Goal: Transaction & Acquisition: Purchase product/service

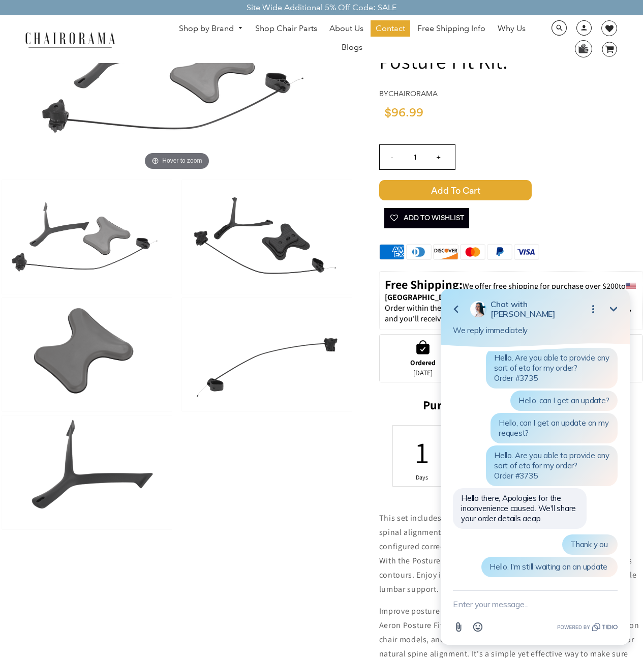
scroll to position [245, 0]
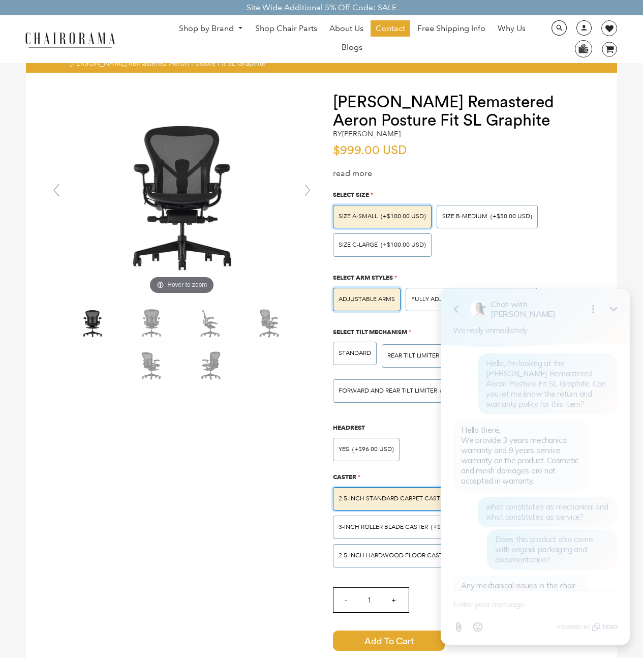
scroll to position [372, 0]
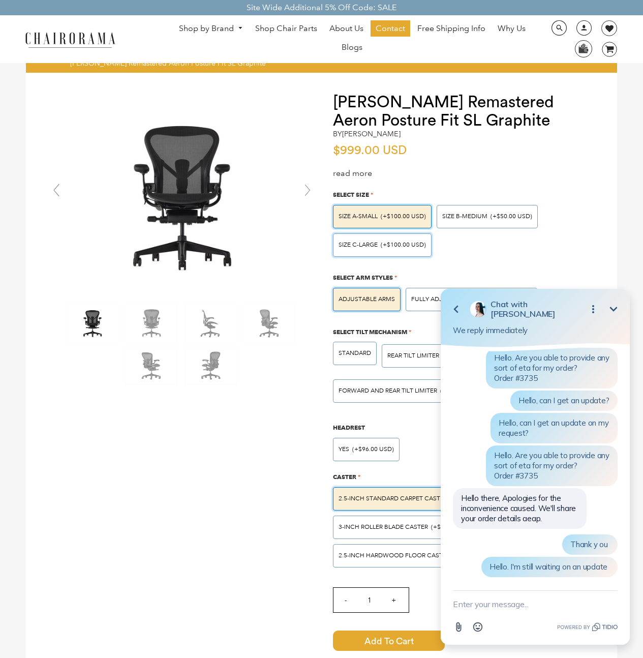
click at [373, 244] on span "SIZE C-LARGE" at bounding box center [358, 245] width 39 height 8
click at [0, 0] on input "SIZE C-LARGE (+$100.00 USD)" at bounding box center [0, 0] width 0 height 0
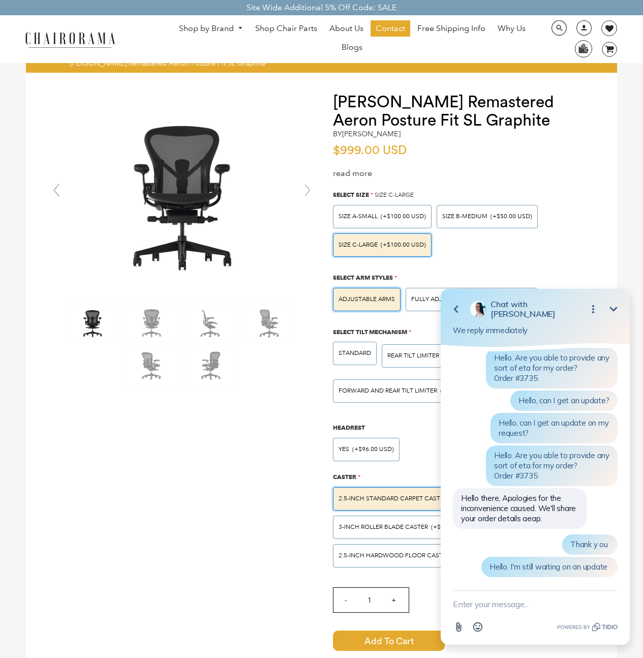
click at [615, 306] on icon "Minimize" at bounding box center [613, 309] width 12 height 12
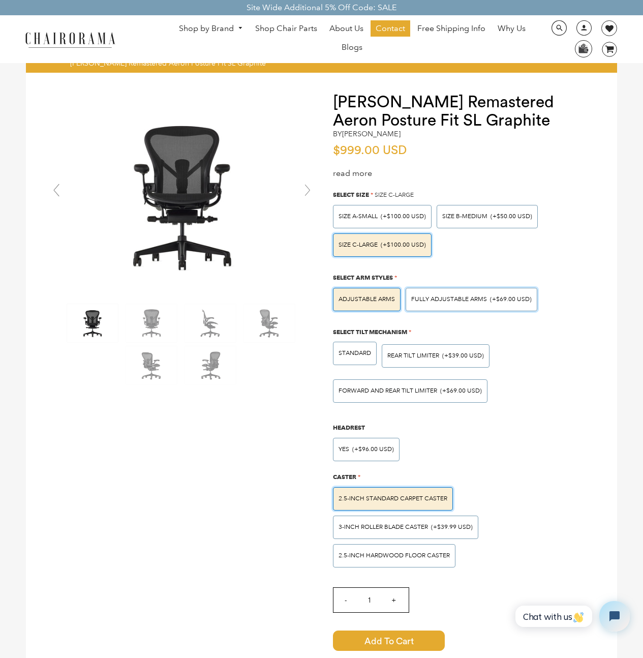
click at [497, 302] on div "Fully Adjustable Arms (+$69.00 USD)" at bounding box center [472, 299] width 132 height 23
click at [0, 0] on input "Fully Adjustable Arms (+$69.00 USD)" at bounding box center [0, 0] width 0 height 0
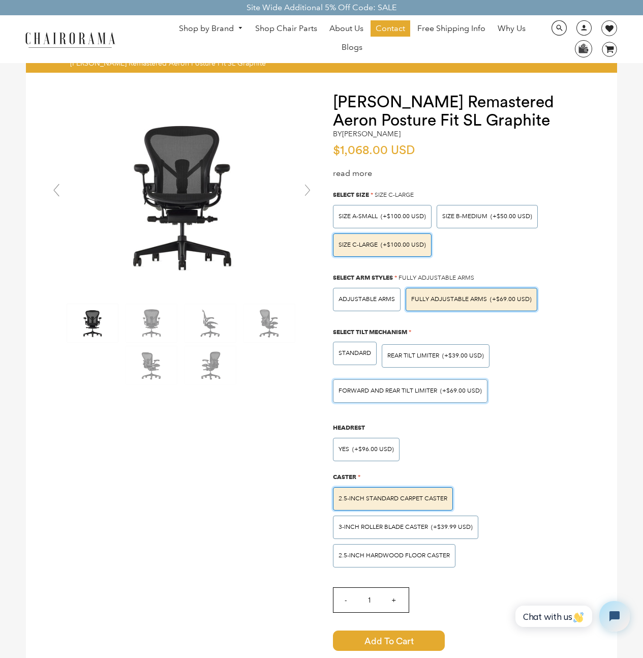
click at [438, 390] on div "FORWARD AND REAR TILT LIMITER (+$69.00 USD)" at bounding box center [410, 391] width 143 height 6
click at [0, 0] on input "FORWARD AND REAR TILT LIMITER (+$69.00 USD)" at bounding box center [0, 0] width 0 height 0
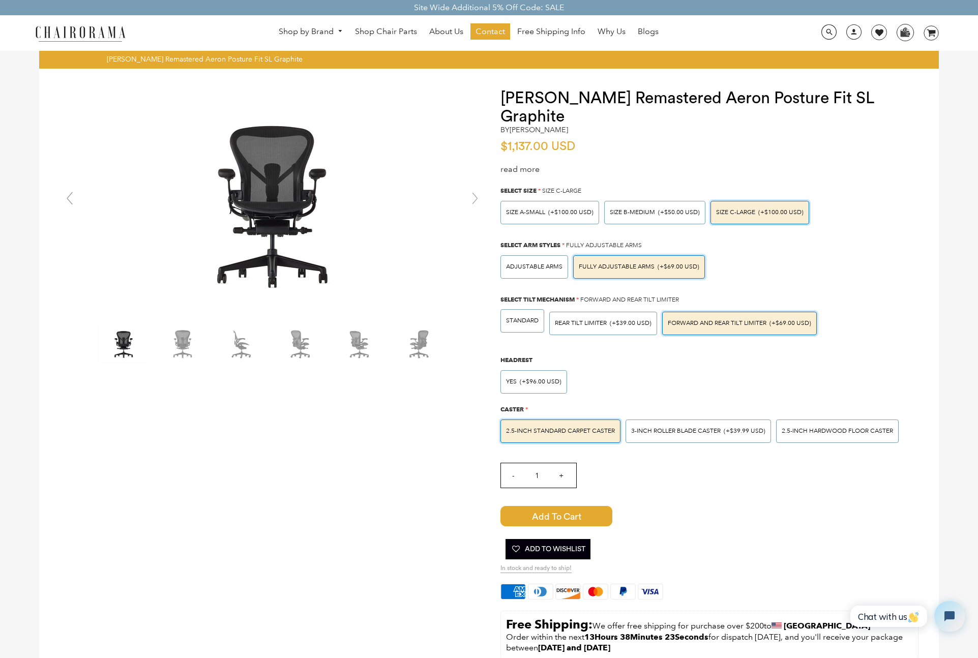
scroll to position [0, 0]
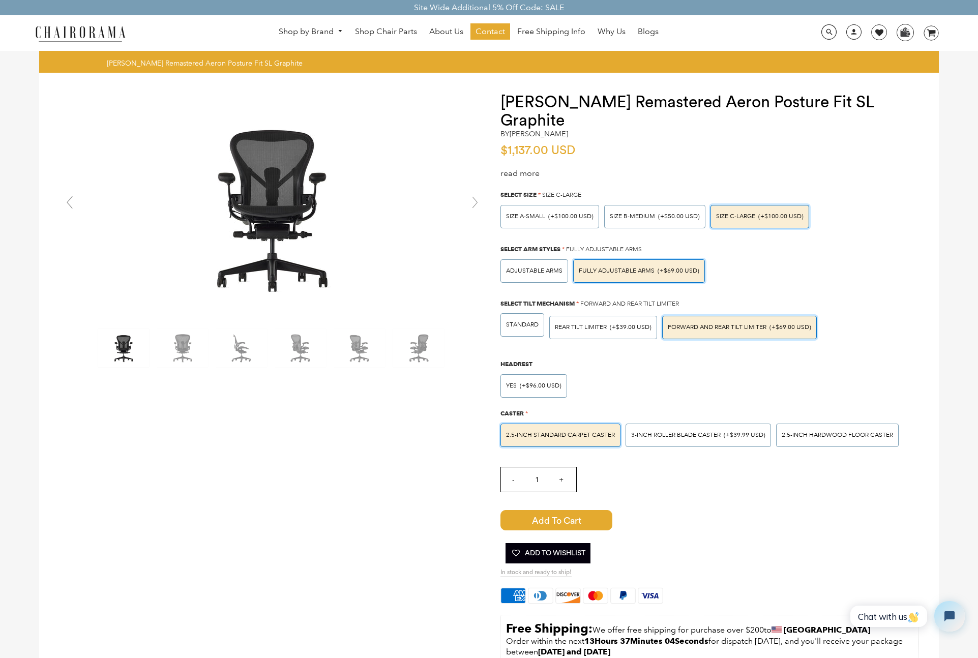
click at [643, 369] on div "Yes (+$96.00 USD)" at bounding box center [706, 383] width 423 height 28
click at [643, 33] on span at bounding box center [828, 32] width 15 height 16
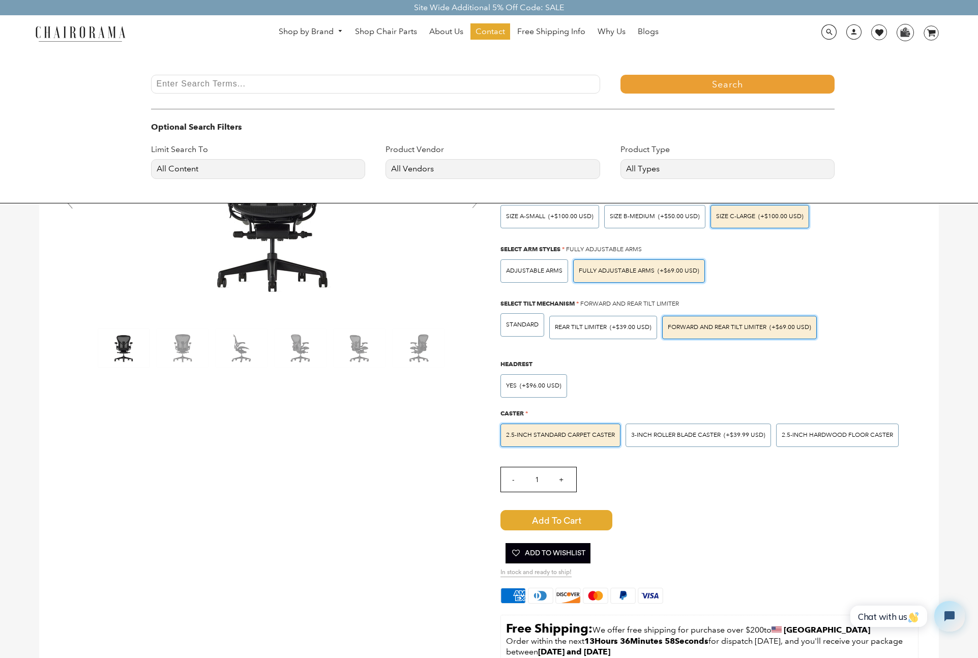
click at [520, 75] on input "Enter Search Terms..." at bounding box center [375, 84] width 449 height 19
type input "r"
type input "remastered"
click at [620, 75] on button "Search" at bounding box center [727, 84] width 215 height 19
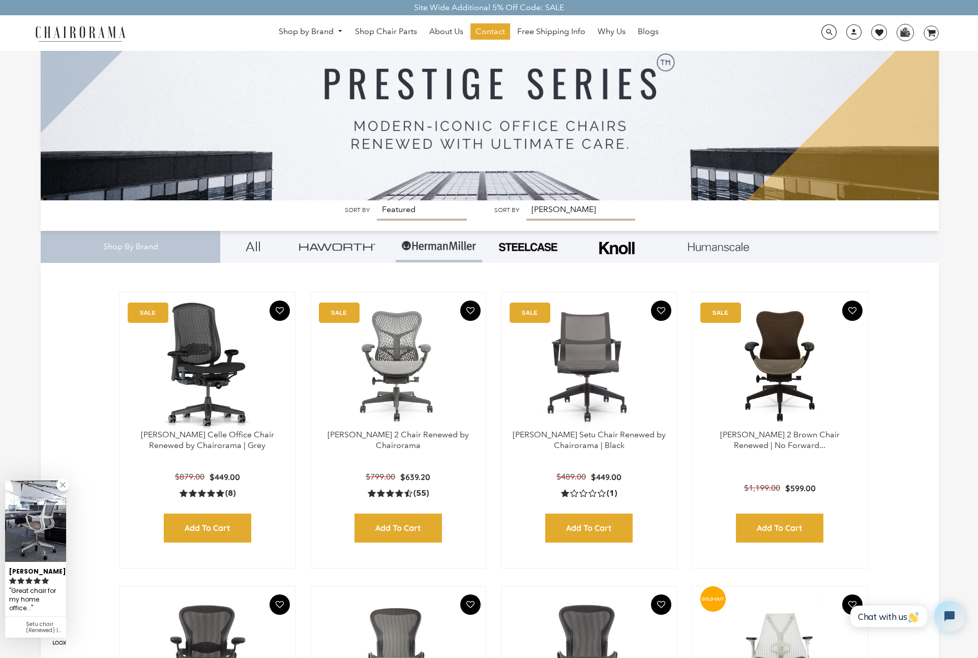
scroll to position [61, 0]
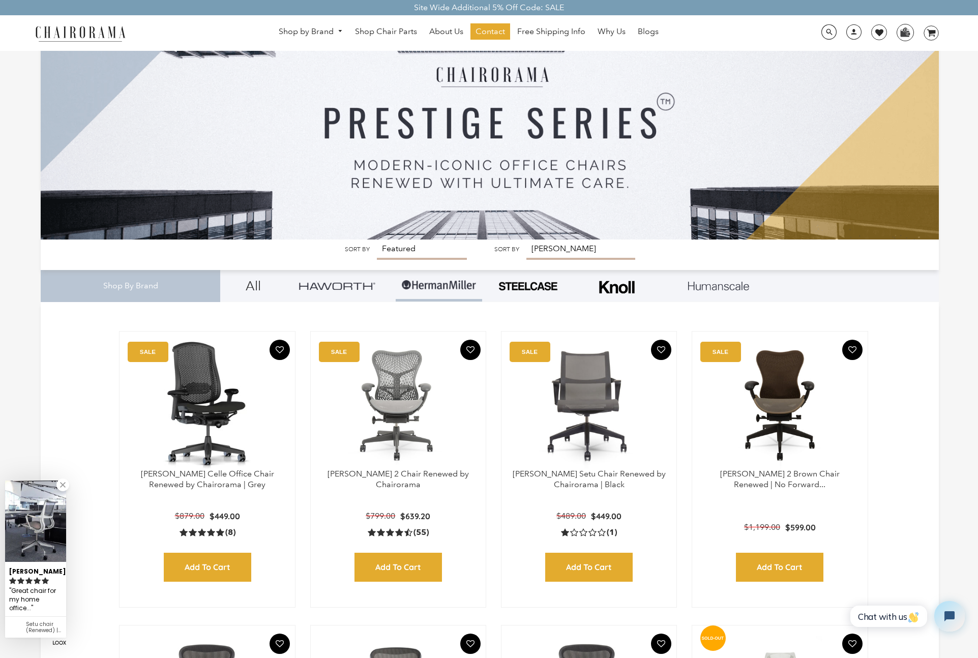
click at [436, 296] on img at bounding box center [439, 285] width 76 height 30
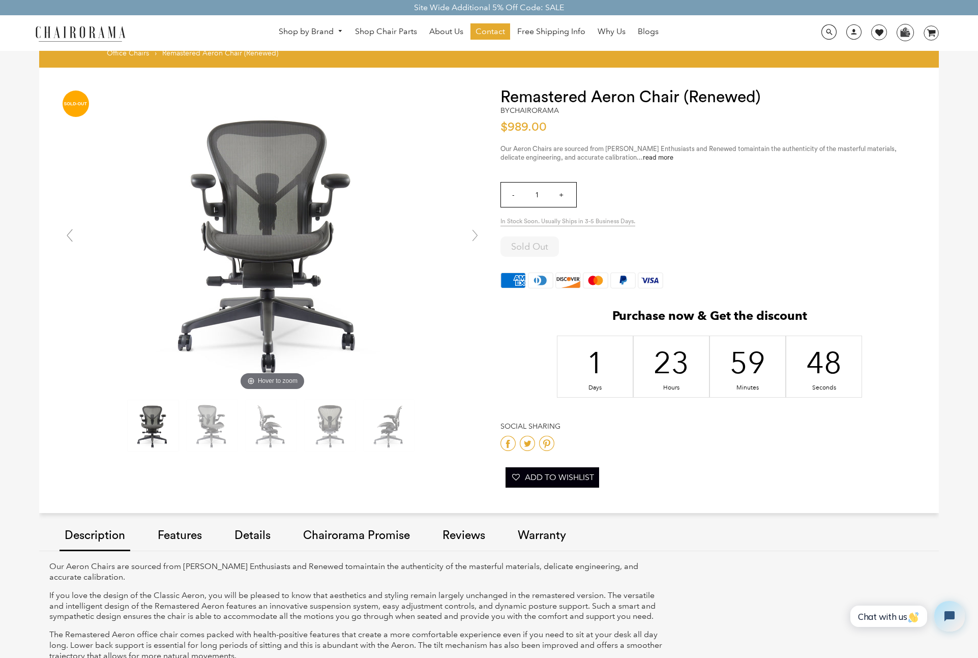
scroll to position [20, 0]
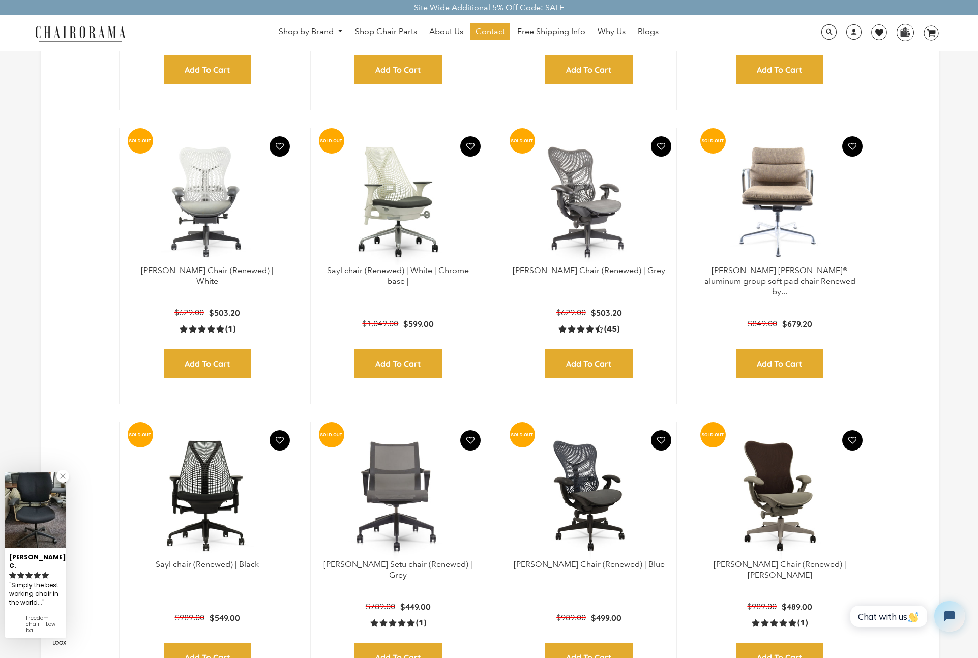
scroll to position [1275, 0]
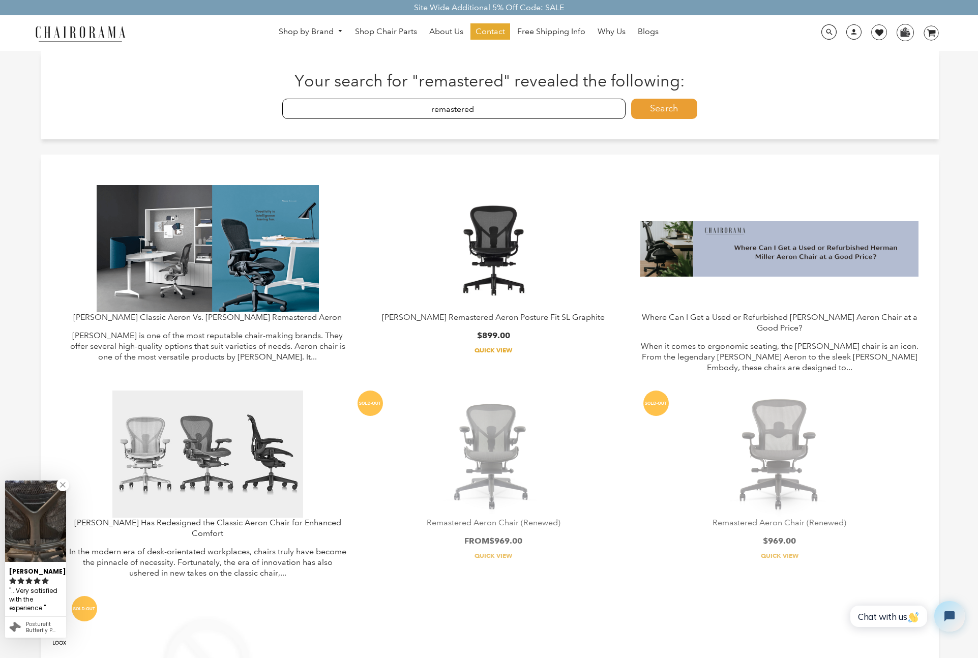
click at [503, 248] on img at bounding box center [493, 248] width 169 height 127
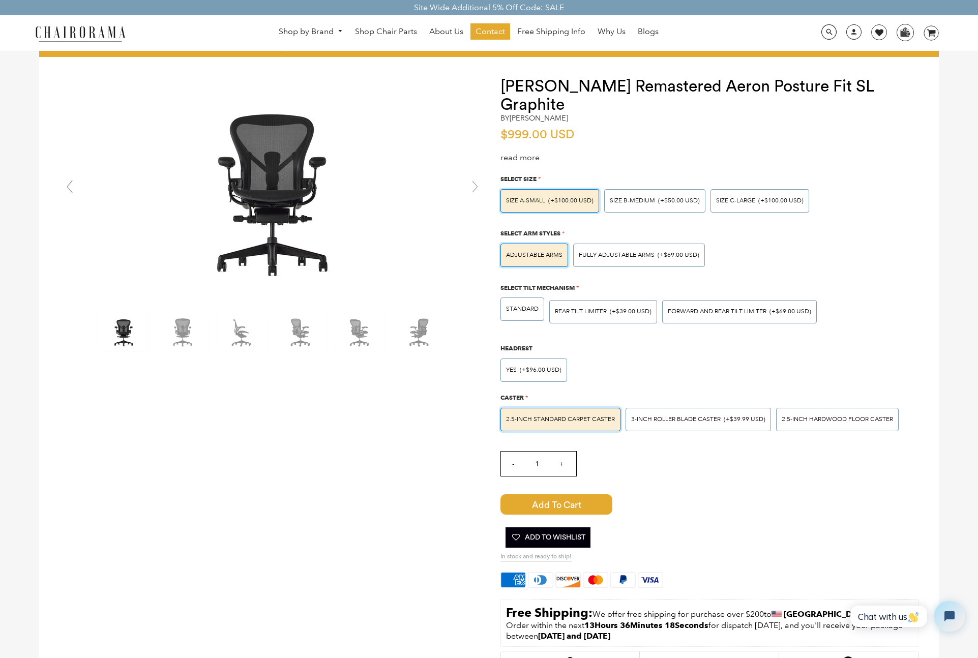
scroll to position [18, 0]
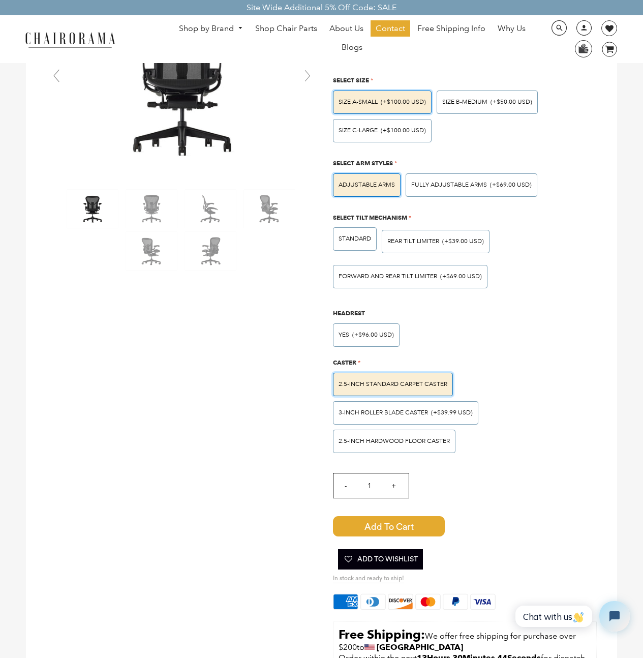
scroll to position [562, 0]
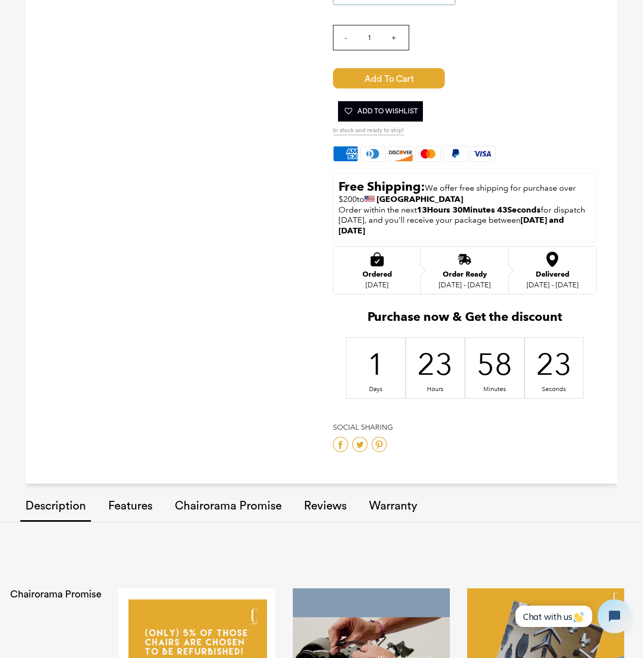
click at [611, 613] on icon "Open chat widget" at bounding box center [614, 616] width 11 height 11
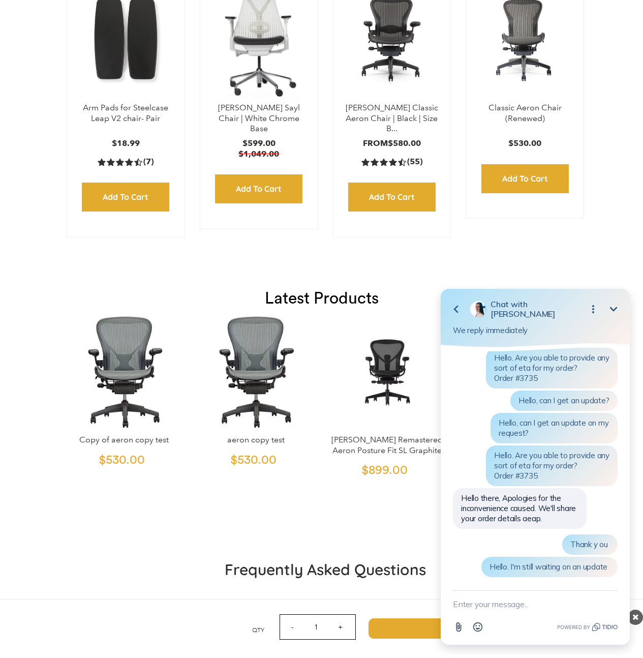
scroll to position [2453, 0]
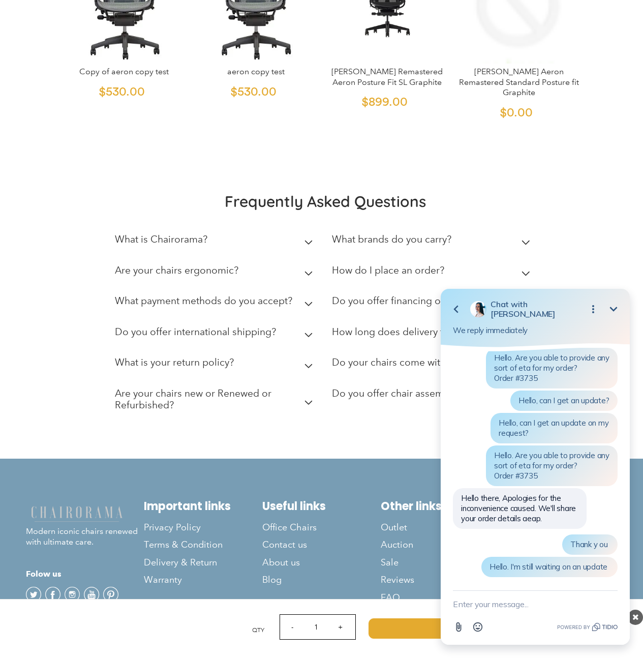
click at [193, 510] on h2 "Important links" at bounding box center [203, 506] width 118 height 14
click at [260, 477] on footer "Modern iconic chairs renewed with ultimate care. Folow us Twitter Facebook Inst…" at bounding box center [321, 540] width 643 height 163
click at [283, 545] on span "Contact us" at bounding box center [284, 545] width 45 height 12
